Goal: Find specific page/section: Find specific page/section

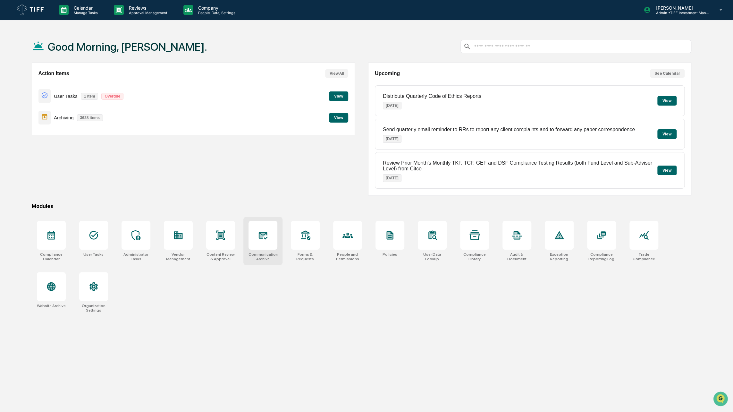
click at [258, 239] on icon at bounding box center [263, 235] width 10 height 10
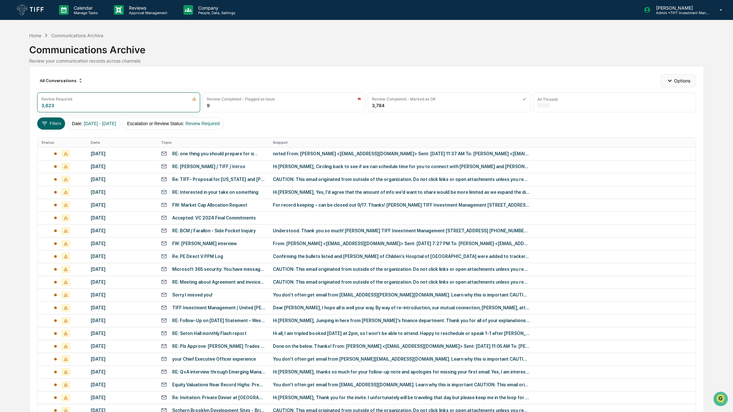
click at [687, 80] on button "Options" at bounding box center [677, 80] width 35 height 13
click at [50, 122] on button "Filters" at bounding box center [51, 123] width 28 height 12
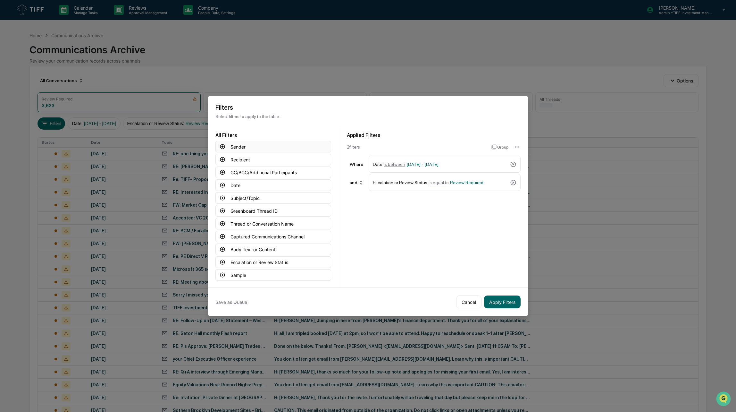
click at [259, 146] on button "Sender" at bounding box center [273, 147] width 116 height 12
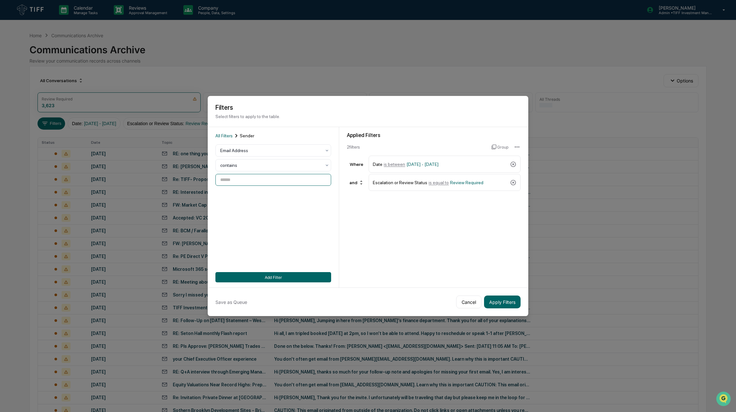
click at [230, 182] on input at bounding box center [273, 180] width 116 height 12
click at [226, 216] on label "[PERSON_NAME] [EMAIL_ADDRESS][DOMAIN_NAME] DS" at bounding box center [273, 215] width 116 height 12
type input "**********"
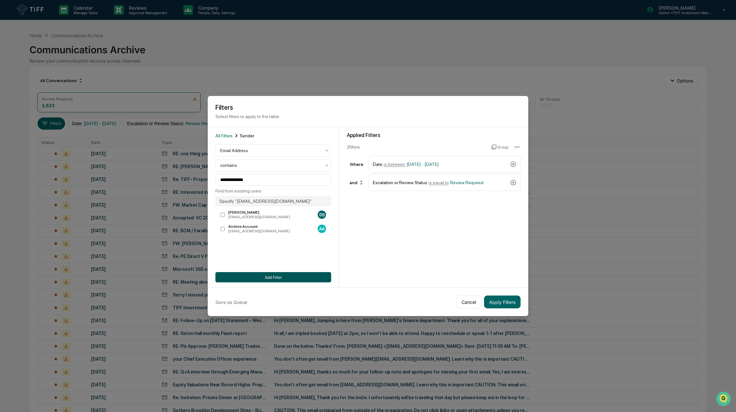
click at [275, 278] on button "Add Filter" at bounding box center [273, 277] width 116 height 10
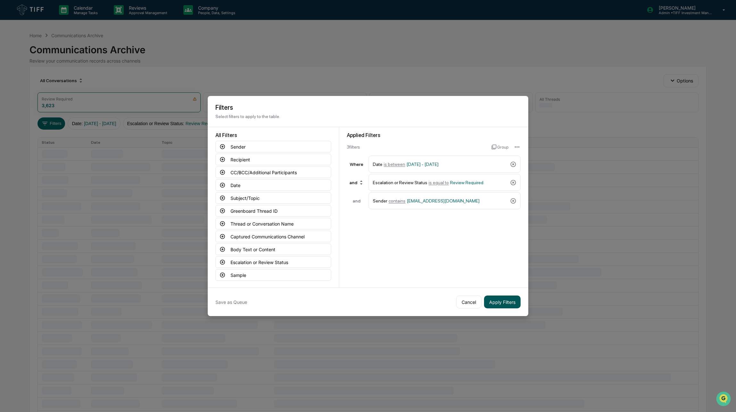
click at [497, 302] on button "Apply Filters" at bounding box center [502, 301] width 37 height 13
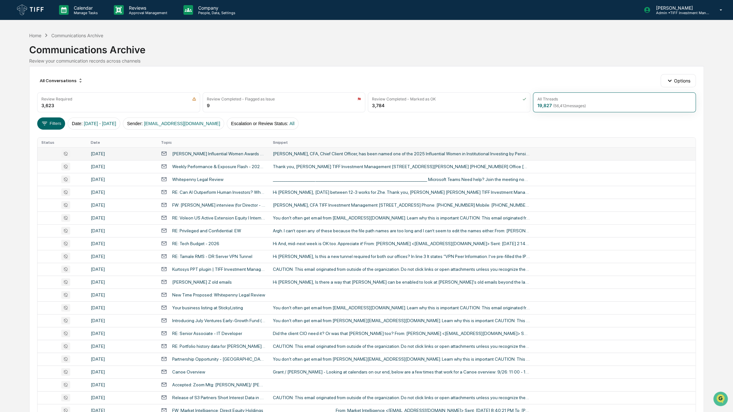
click at [46, 155] on div at bounding box center [62, 154] width 42 height 8
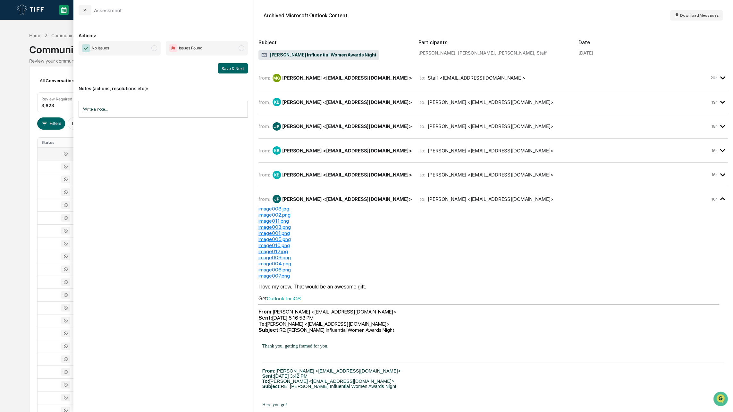
click at [1, 33] on div "Calendar Manage Tasks Reviews Approval Management Company People, Data, Setting…" at bounding box center [366, 252] width 733 height 504
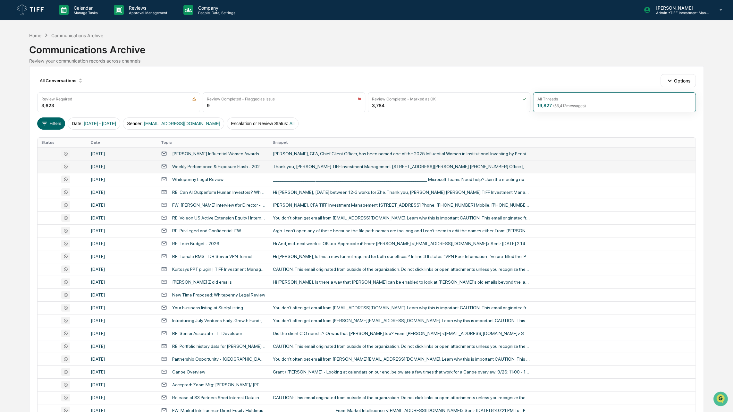
click at [48, 172] on td at bounding box center [62, 166] width 49 height 13
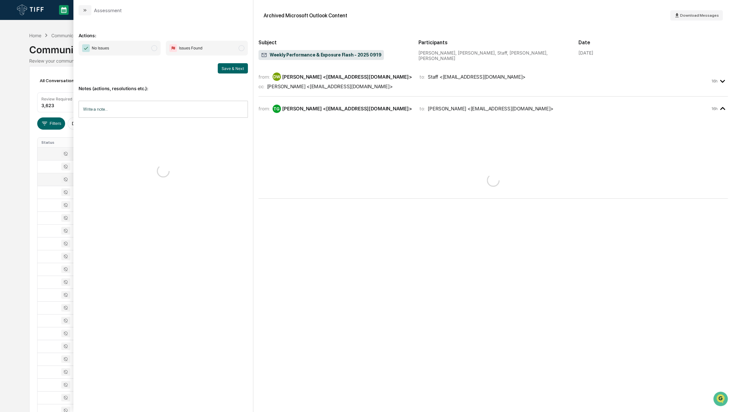
click at [45, 183] on td at bounding box center [62, 179] width 49 height 13
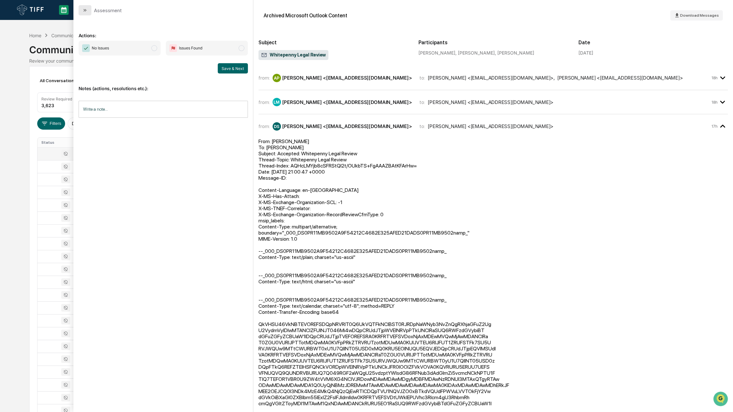
click at [82, 13] on button "modal" at bounding box center [85, 10] width 13 height 10
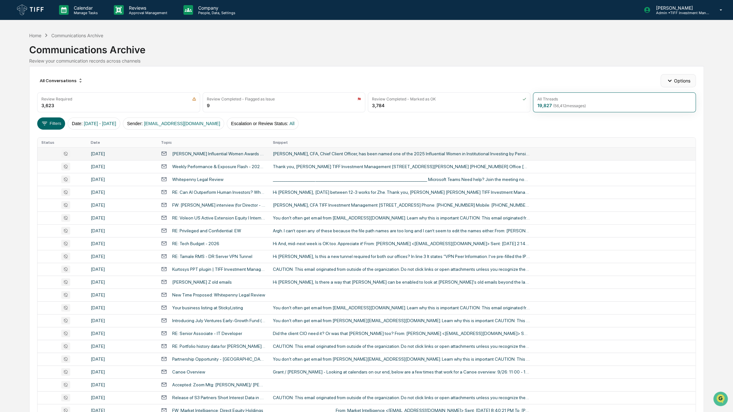
click at [677, 79] on button "Options" at bounding box center [677, 80] width 35 height 13
click at [551, 71] on div "All Conversations Options Review Required 3,623 Review Completed - Flagged as I…" at bounding box center [366, 285] width 674 height 438
